Goal: Transaction & Acquisition: Book appointment/travel/reservation

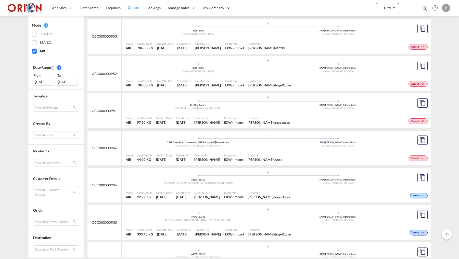
scroll to position [518, 0]
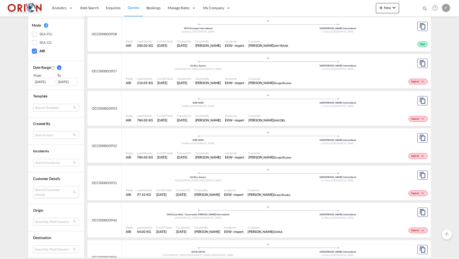
click at [44, 189] on md-select "Search Customer Details user name user [PERSON_NAME] [EMAIL_ADDRESS][DOMAIN_NAM…" at bounding box center [56, 192] width 46 height 12
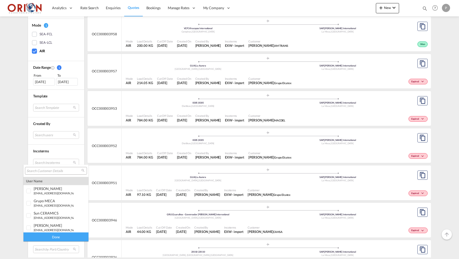
click at [42, 170] on input "search" at bounding box center [54, 170] width 55 height 5
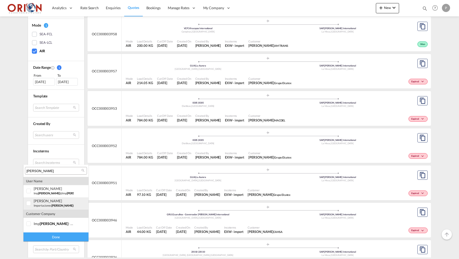
type input "[PERSON_NAME]"
click at [30, 203] on div at bounding box center [28, 203] width 5 height 5
click at [42, 236] on div "Done" at bounding box center [55, 236] width 65 height 9
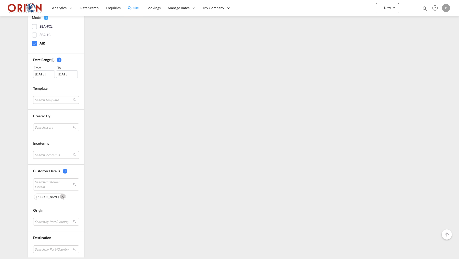
scroll to position [0, 0]
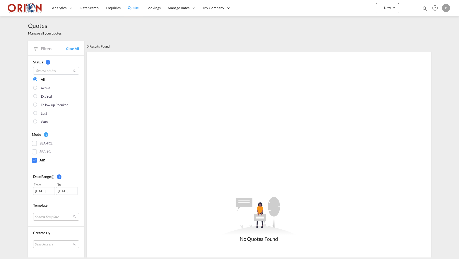
click at [40, 192] on div "[DATE]" at bounding box center [44, 191] width 22 height 8
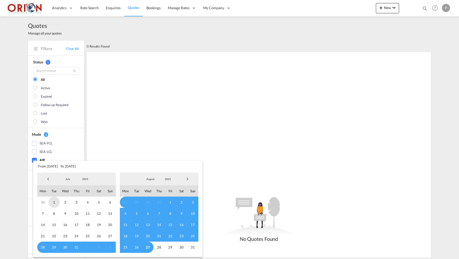
click at [56, 201] on span "1" at bounding box center [54, 201] width 11 height 11
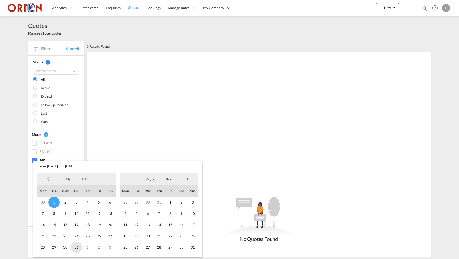
click at [77, 248] on span "31" at bounding box center [76, 246] width 11 height 11
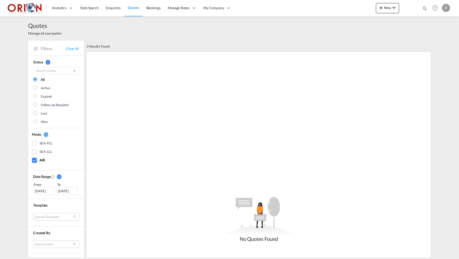
click at [37, 88] on div at bounding box center [35, 88] width 5 height 5
click at [36, 120] on div at bounding box center [35, 121] width 5 height 5
click at [35, 143] on div "SEA-FCL" at bounding box center [34, 143] width 5 height 5
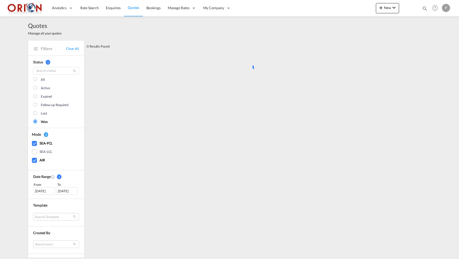
click at [36, 160] on div "AIR" at bounding box center [34, 160] width 5 height 5
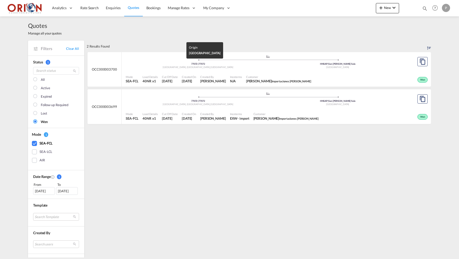
click at [162, 67] on div "[GEOGRAPHIC_DATA], [GEOGRAPHIC_DATA] , [GEOGRAPHIC_DATA]" at bounding box center [198, 67] width 140 height 3
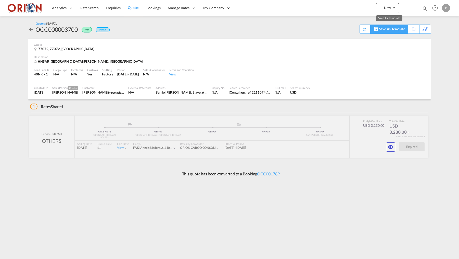
click at [400, 26] on div "Save As Template" at bounding box center [393, 29] width 26 height 9
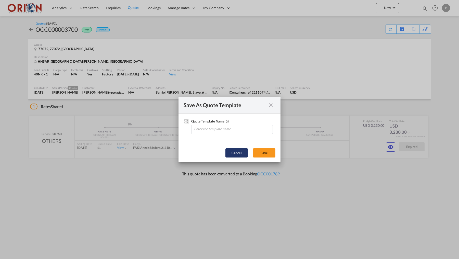
click at [245, 154] on button "Cancel" at bounding box center [237, 152] width 22 height 9
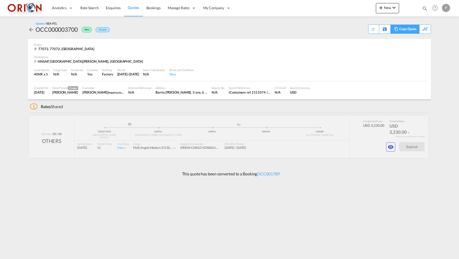
click at [411, 28] on div "Copy Quote" at bounding box center [408, 29] width 17 height 9
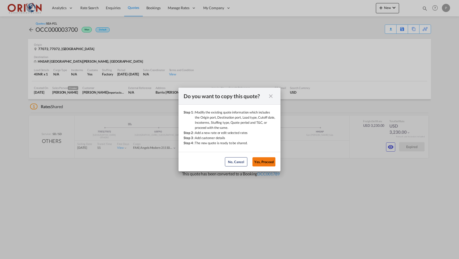
click at [271, 162] on button "Yes, Proceed" at bounding box center [264, 161] width 23 height 9
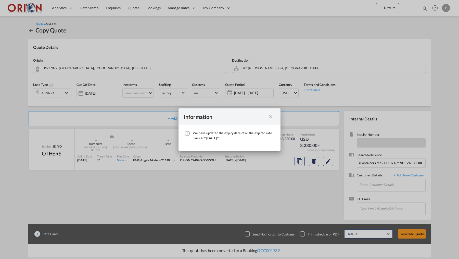
click at [276, 168] on div "Information We have updated the expiry date of all the expired rate cards to " …" at bounding box center [229, 129] width 459 height 259
click at [270, 115] on md-icon "icon-close fg-AAA8AD cursor" at bounding box center [271, 116] width 6 height 6
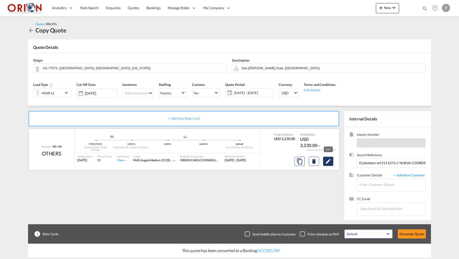
click at [328, 158] on md-icon "Edit" at bounding box center [328, 161] width 6 height 6
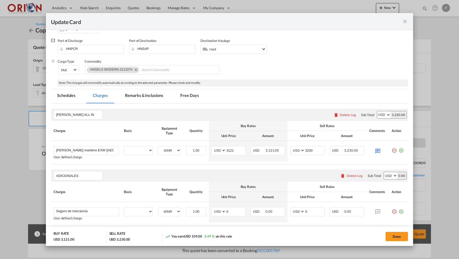
scroll to position [108, 0]
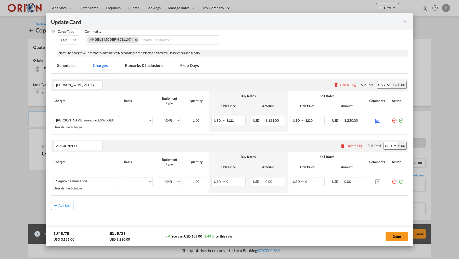
select select "per equipment"
click at [312, 120] on input "3230" at bounding box center [315, 120] width 20 height 8
type input "3250"
click at [382, 118] on md-icon "Update Card Pickup ..." at bounding box center [378, 120] width 9 height 9
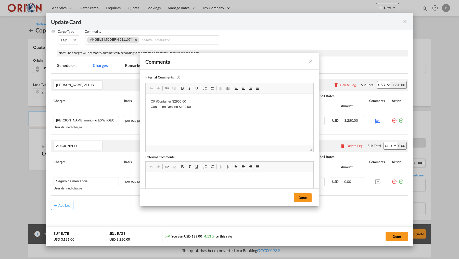
scroll to position [0, 0]
click at [187, 107] on p "OF iContainer $2956.00 Gastos en Destino $109.00" at bounding box center [230, 104] width 158 height 11
click at [184, 106] on p "OF iContainer $2956.00 Gastos en Destino $109.00" at bounding box center [230, 104] width 158 height 11
click at [306, 199] on button "Done" at bounding box center [303, 197] width 18 height 9
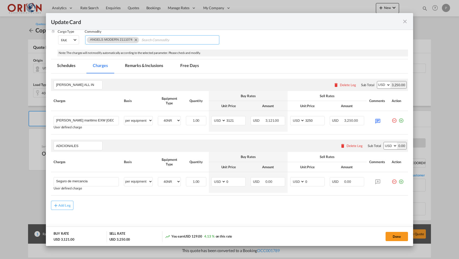
click at [135, 39] on md-icon "Remove ANGELS MODERN 2111074" at bounding box center [136, 40] width 6 height 6
paste input "INTERNATIONAL RAGS / HOUSTON CLOTHING"
type input "INTERNATIONAL RAGS / HOUSTON CLOTHING"
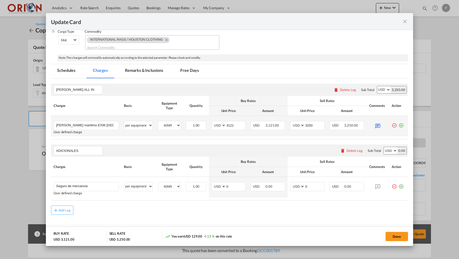
click at [403, 121] on md-icon "icon-plus-circle-outline green-400-fg" at bounding box center [401, 123] width 5 height 5
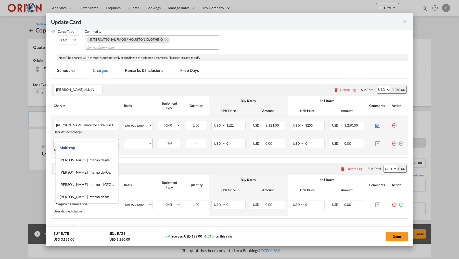
type input "Multistop"
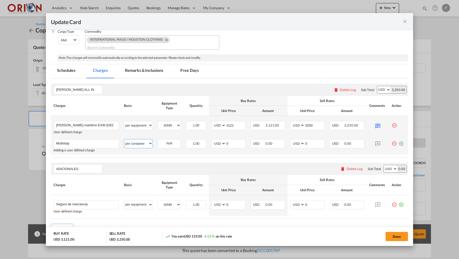
select select "per equipment"
select select "40NR"
click at [233, 139] on input "0" at bounding box center [236, 143] width 20 height 8
type input "75"
click at [311, 139] on input "0" at bounding box center [315, 143] width 20 height 8
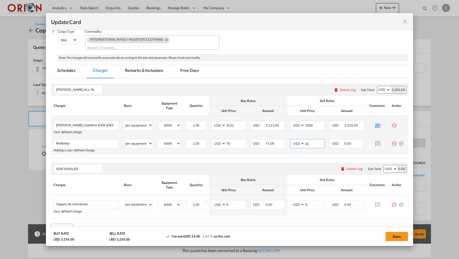
type input "0"
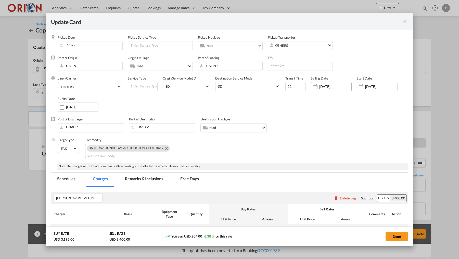
type input "150"
click at [334, 89] on div "[DATE]" at bounding box center [331, 86] width 41 height 9
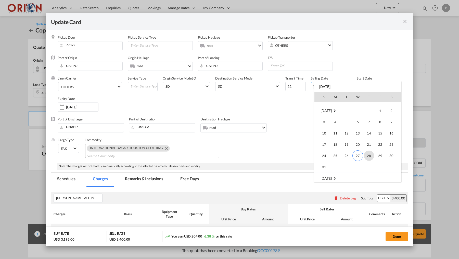
scroll to position [67, 0]
click at [324, 164] on span "31" at bounding box center [324, 165] width 10 height 10
type input "[DATE]"
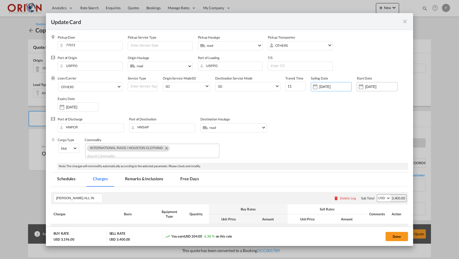
click at [368, 86] on input "[DATE]" at bounding box center [382, 86] width 32 height 4
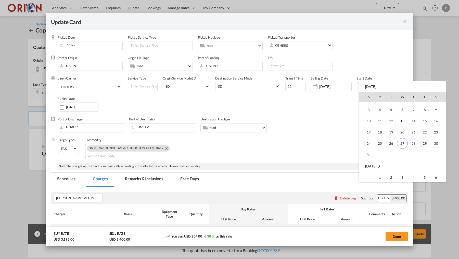
scroll to position [118192, 0]
click at [403, 138] on span "27" at bounding box center [402, 139] width 11 height 11
type input "[DATE]"
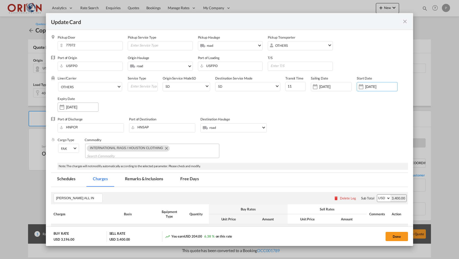
click at [78, 106] on input "[DATE]" at bounding box center [82, 107] width 32 height 4
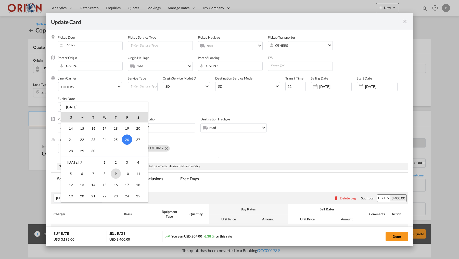
scroll to position [80, 0]
click at [91, 173] on span "30" at bounding box center [93, 172] width 10 height 10
type input "[DATE]"
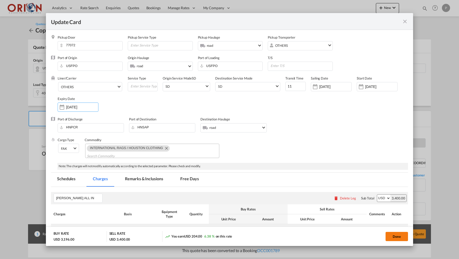
click at [390, 235] on button "Done" at bounding box center [397, 236] width 22 height 9
type input "[DATE]"
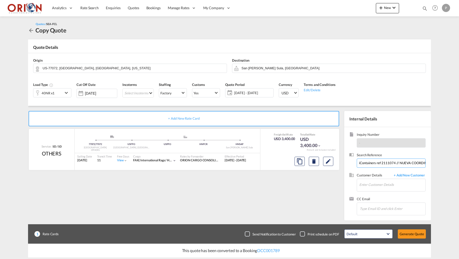
click at [376, 158] on input "iContainers ref 2111074 // NUEVA COORDINACION IMPORTACIONES [GEOGRAPHIC_DATA] -…" at bounding box center [391, 162] width 69 height 9
paste input "NUEVA COORDINACION IMPORTACIONES [PERSON_NAME] -- [GEOGRAPHIC_DATA] [GEOGRAPHIC…"
type input "NUEVA COORDINACION IMPORTACIONES [PERSON_NAME] -- [GEOGRAPHIC_DATA] [GEOGRAPHIC…"
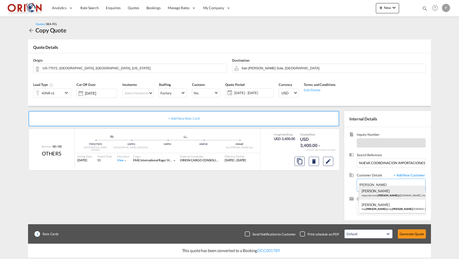
click at [370, 190] on div "[PERSON_NAME] importaciones [PERSON_NAME] @[DOMAIN_NAME] | Importaciones [PERSO…" at bounding box center [392, 193] width 66 height 14
type input "Importaciones [PERSON_NAME], [PERSON_NAME], [EMAIL_ADDRESS][DOMAIN_NAME]"
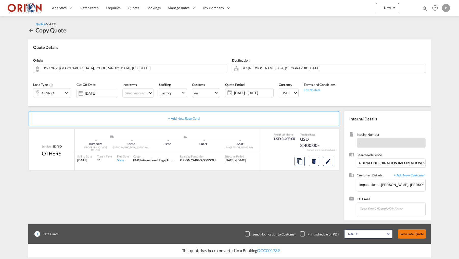
click at [409, 231] on button "Generate Quote" at bounding box center [412, 233] width 28 height 9
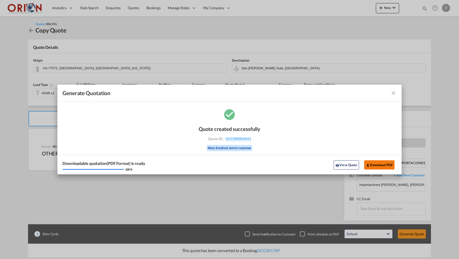
click at [368, 165] on md-icon "icon-download" at bounding box center [368, 165] width 4 height 4
click at [392, 92] on md-icon "icon-close fg-AAA8AD cursor m-0" at bounding box center [394, 93] width 6 height 6
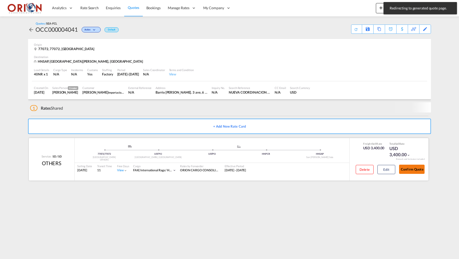
click at [408, 169] on button "Confirm Quote" at bounding box center [412, 168] width 26 height 9
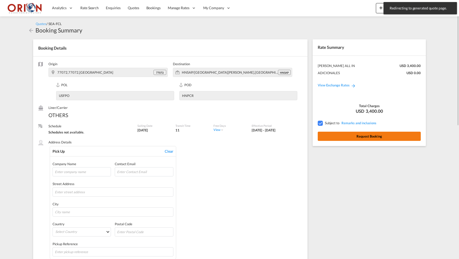
click at [349, 137] on button "Request Booking" at bounding box center [369, 135] width 103 height 9
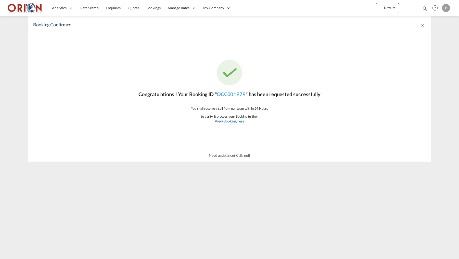
click at [236, 123] on link "View Booking here" at bounding box center [230, 120] width 30 height 5
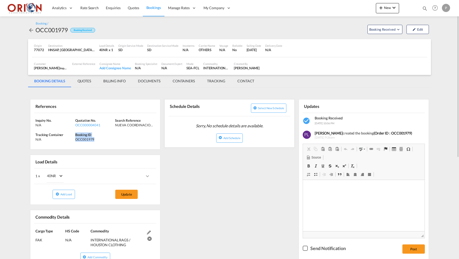
drag, startPoint x: 76, startPoint y: 134, endPoint x: 102, endPoint y: 139, distance: 26.5
click at [102, 139] on div "Booking ID OCC001979" at bounding box center [95, 136] width 40 height 9
copy div "Booking ID OCC001979"
click at [119, 85] on md-tab-item "BILLING INFO" at bounding box center [114, 81] width 35 height 12
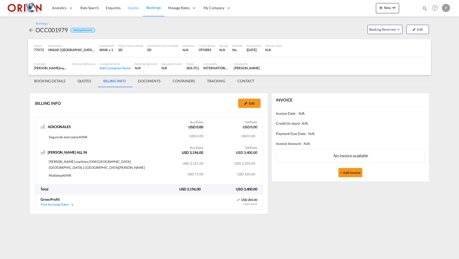
click at [132, 10] on link "Quotes" at bounding box center [133, 8] width 18 height 17
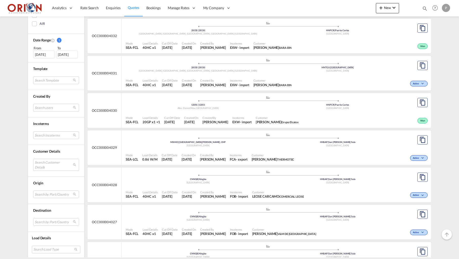
scroll to position [369, 0]
click at [213, 187] on div "Created By [PERSON_NAME]" at bounding box center [213, 193] width 30 height 13
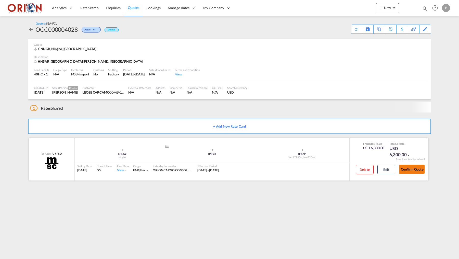
click at [409, 172] on button "Confirm Quote" at bounding box center [412, 168] width 26 height 9
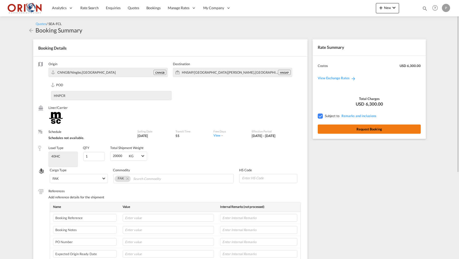
click at [349, 126] on button "Request Booking" at bounding box center [369, 128] width 103 height 9
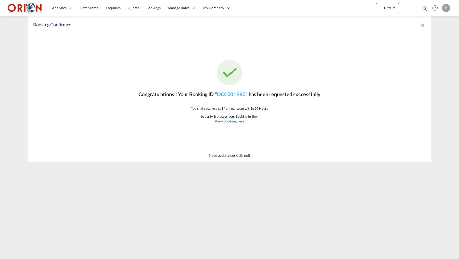
click at [221, 119] on u "View Booking here" at bounding box center [230, 121] width 30 height 4
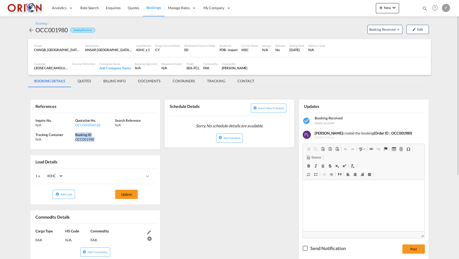
drag, startPoint x: 76, startPoint y: 134, endPoint x: 100, endPoint y: 138, distance: 24.3
click at [100, 138] on div "Booking ID OCC001980" at bounding box center [95, 136] width 40 height 9
copy div "Booking ID OCC001980"
click at [129, 78] on md-tab-item "BILLING INFO" at bounding box center [114, 81] width 35 height 12
